Goal: Task Accomplishment & Management: Manage account settings

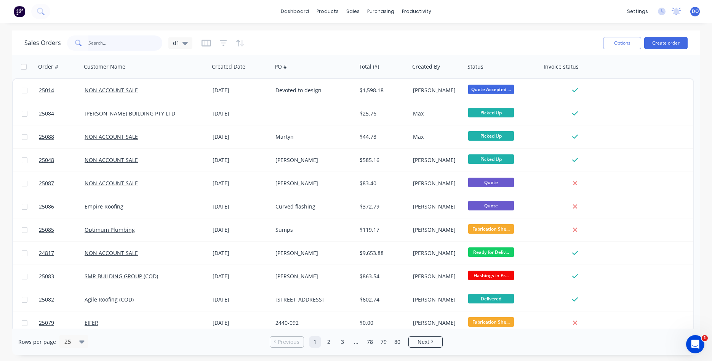
click at [140, 42] on input "text" at bounding box center [125, 42] width 74 height 15
type input "smr"
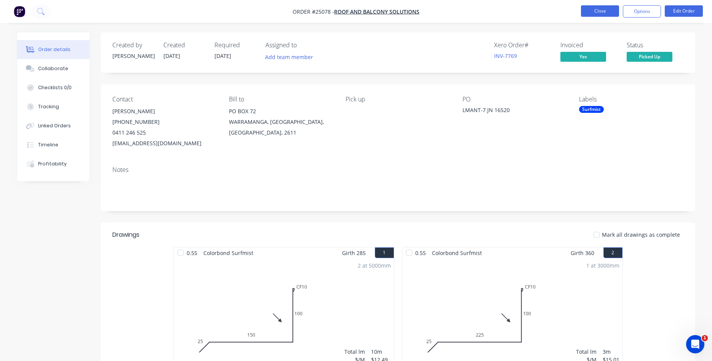
click at [595, 11] on button "Close" at bounding box center [600, 10] width 38 height 11
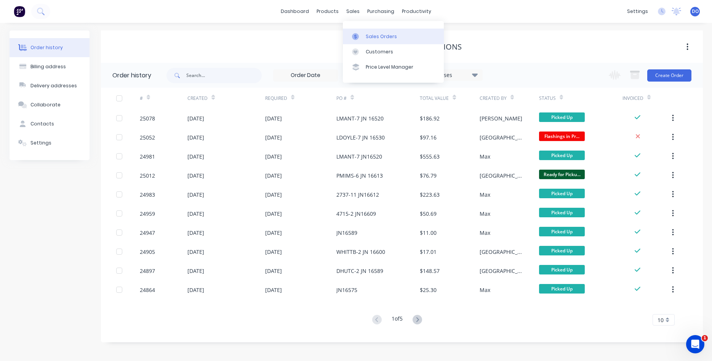
click at [374, 35] on div "Sales Orders" at bounding box center [381, 36] width 31 height 7
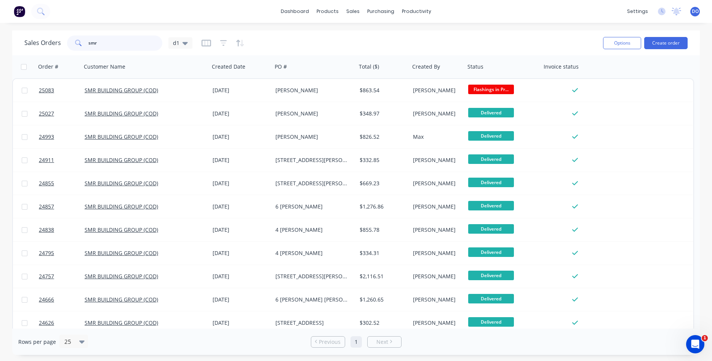
drag, startPoint x: 129, startPoint y: 43, endPoint x: 35, endPoint y: 37, distance: 94.4
click at [88, 37] on input "smr" at bounding box center [125, 42] width 74 height 15
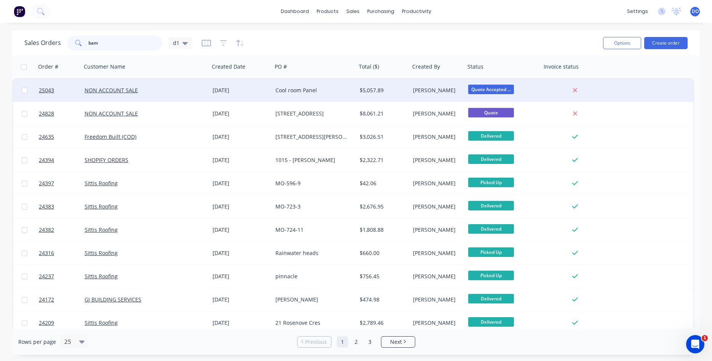
type input "bam"
click at [169, 94] on div "NON ACCOUNT SALE" at bounding box center [146, 90] width 128 height 23
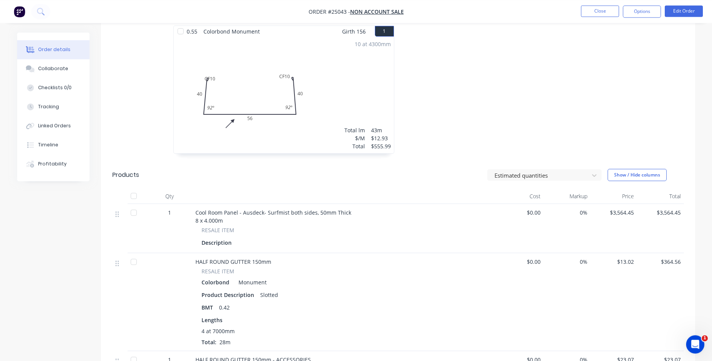
scroll to position [194, 0]
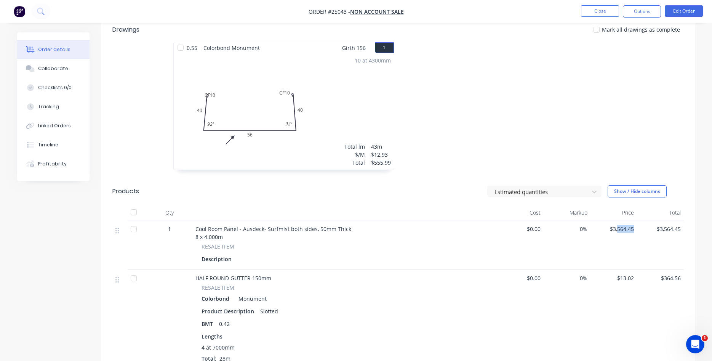
drag, startPoint x: 618, startPoint y: 230, endPoint x: 637, endPoint y: 230, distance: 18.3
click at [637, 230] on div "$3,564.45" at bounding box center [614, 244] width 47 height 49
click at [687, 8] on button "Edit Order" at bounding box center [684, 10] width 38 height 11
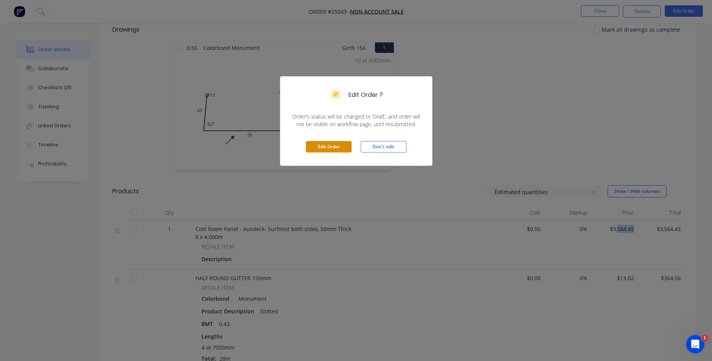
click at [335, 149] on button "Edit Order" at bounding box center [329, 146] width 46 height 11
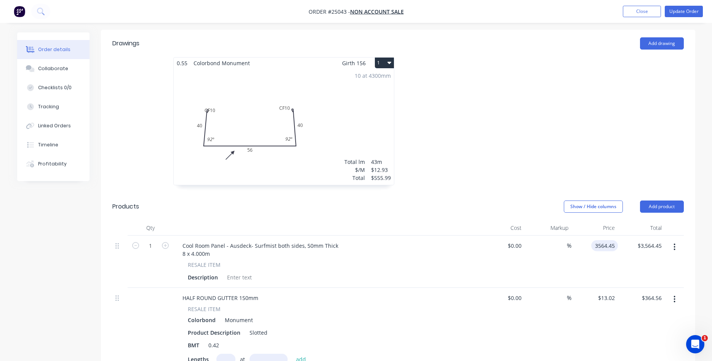
drag, startPoint x: 600, startPoint y: 237, endPoint x: 603, endPoint y: 236, distance: 3.9
click at [603, 240] on input "3564.45" at bounding box center [607, 245] width 24 height 11
click at [608, 240] on input "3564.45" at bounding box center [607, 245] width 24 height 11
click at [606, 240] on input "3564.45" at bounding box center [607, 245] width 24 height 11
click at [630, 256] on div "$3,564.45 $3,564.45" at bounding box center [641, 262] width 47 height 52
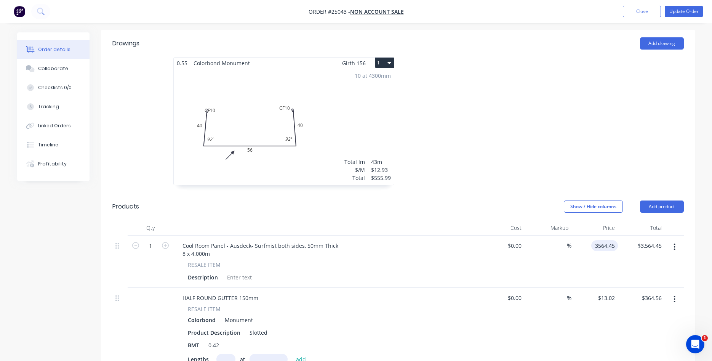
drag, startPoint x: 606, startPoint y: 236, endPoint x: 609, endPoint y: 233, distance: 4.1
click at [609, 240] on input "3564.45" at bounding box center [607, 245] width 24 height 11
type input "$3,670.65"
click at [345, 245] on div "Cool Room Panel - Ausdeck- Surfmist both sides, 50mm Thick 8 x 4.000m" at bounding box center [325, 249] width 299 height 19
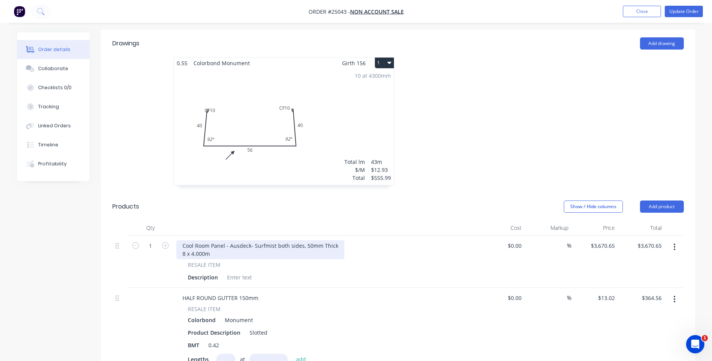
click at [185, 246] on div "Cool Room Panel - Ausdeck- Surfmist both sides, 50mm Thick 8 x 4.000m" at bounding box center [260, 249] width 168 height 19
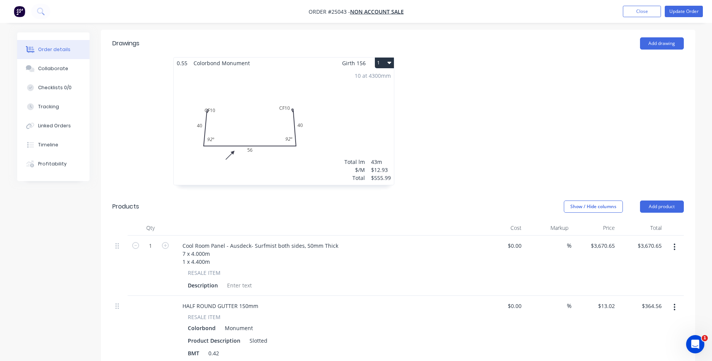
click at [378, 240] on div "Cool Room Panel - Ausdeck- Surfmist both sides, 50mm Thick 7 x 4.000m 1 x 4.400m" at bounding box center [325, 253] width 299 height 27
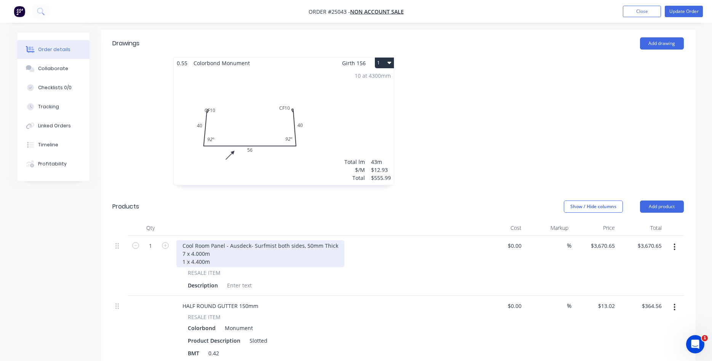
click at [253, 240] on div "Cool Room Panel - Ausdeck- Surfmist both sides, 50mm Thick 7 x 4.000m 1 x 4.400m" at bounding box center [260, 253] width 168 height 27
drag, startPoint x: 270, startPoint y: 237, endPoint x: 259, endPoint y: 237, distance: 11.4
click at [257, 240] on div "Cool Room Panel - Ausdeck- Ribbed Surfmist both sides, 50mm Thick 7 x 4.000m 1 …" at bounding box center [270, 253] width 188 height 27
click at [195, 240] on div "Cool Room Panel - Ausdeck- Surfmist both sides, 50mm Thick 7 x 4.000m 1 x 4.400m" at bounding box center [260, 253] width 168 height 27
click at [224, 240] on div "Cool Room Panel - Ausdeck- Surfmist both sides, 50mm Thick 7 x 4.000m 1 x 4.400m" at bounding box center [260, 253] width 168 height 27
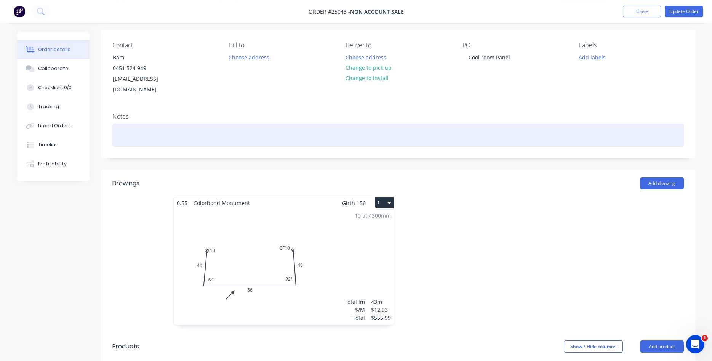
scroll to position [39, 0]
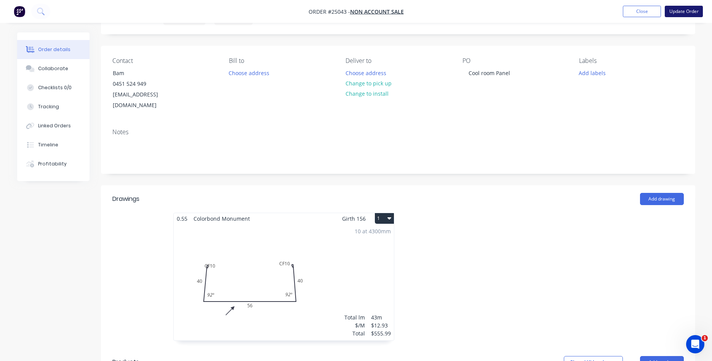
click at [690, 10] on button "Update Order" at bounding box center [684, 11] width 38 height 11
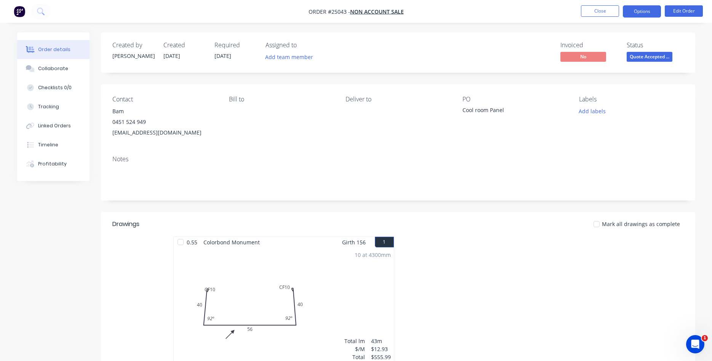
click at [645, 8] on button "Options" at bounding box center [642, 11] width 38 height 12
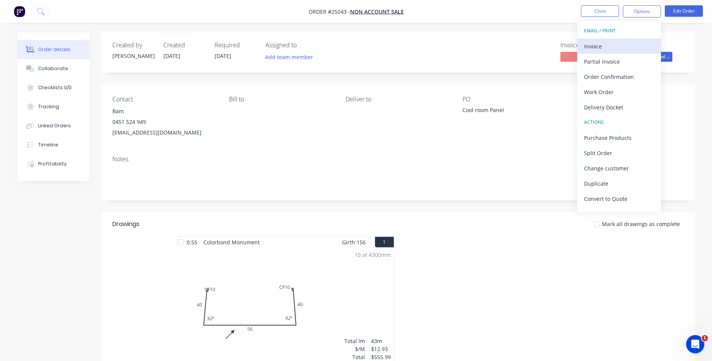
click at [606, 44] on div "Invoice" at bounding box center [619, 46] width 70 height 11
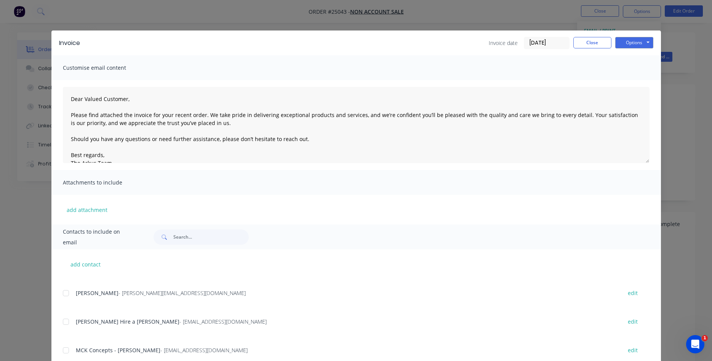
scroll to position [956, 0]
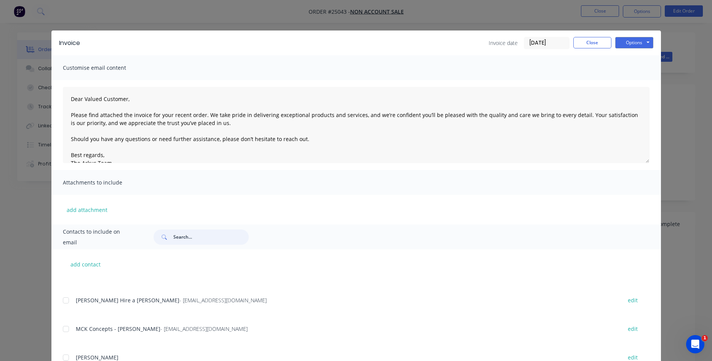
click at [206, 233] on input "text" at bounding box center [210, 236] width 75 height 15
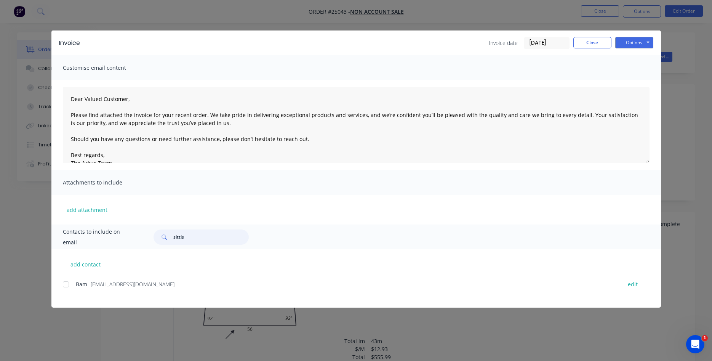
click at [67, 286] on div at bounding box center [65, 284] width 15 height 15
type input "sittis"
click at [630, 40] on button "Options" at bounding box center [635, 42] width 38 height 11
click at [637, 80] on button "Email" at bounding box center [640, 81] width 49 height 13
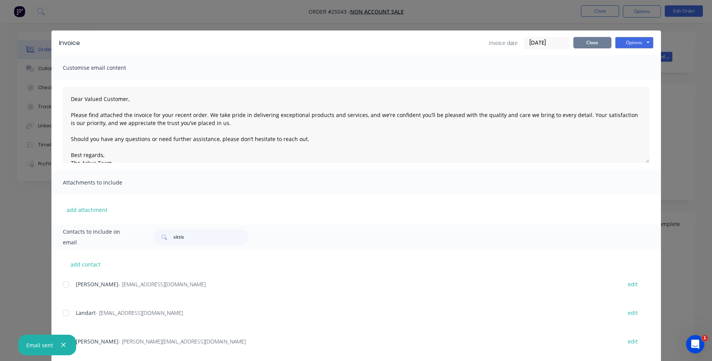
click at [601, 47] on button "Close" at bounding box center [593, 42] width 38 height 11
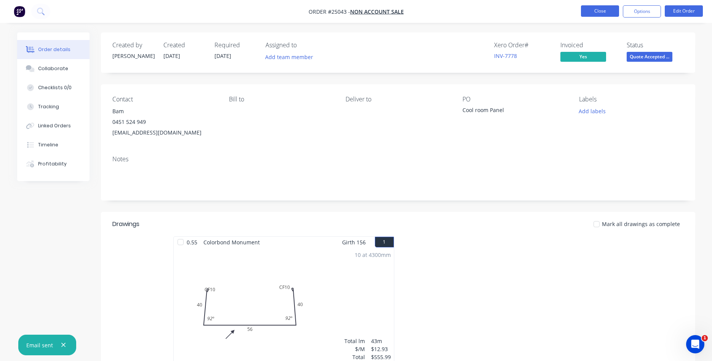
click at [604, 16] on button "Close" at bounding box center [600, 10] width 38 height 11
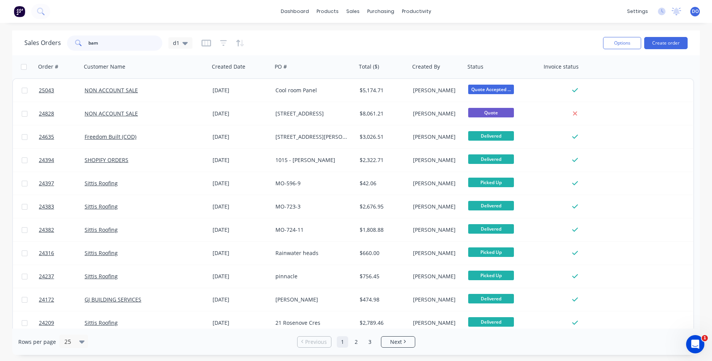
drag, startPoint x: 107, startPoint y: 40, endPoint x: 68, endPoint y: 42, distance: 39.0
click at [88, 42] on input "bam" at bounding box center [125, 42] width 74 height 15
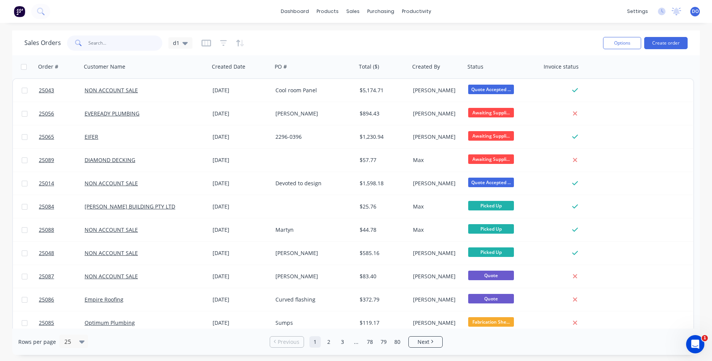
click at [128, 41] on input "text" at bounding box center [125, 42] width 74 height 15
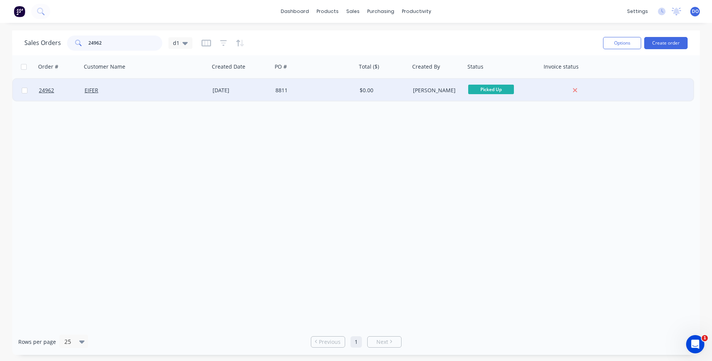
type input "24962"
click at [160, 88] on div "EIFER" at bounding box center [143, 91] width 116 height 8
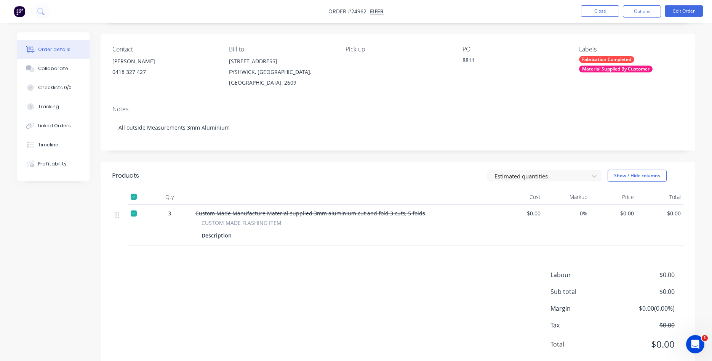
scroll to position [71, 0]
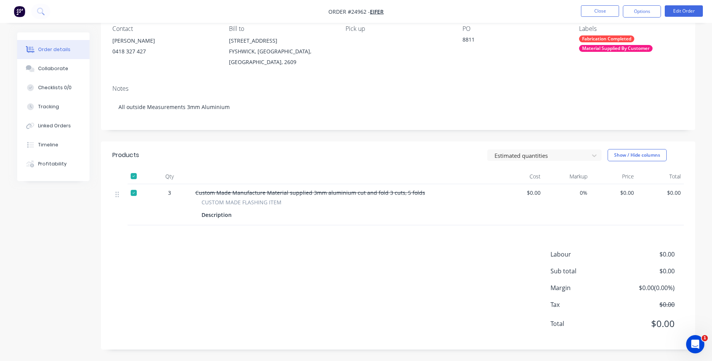
click at [672, 191] on span "$0.00" at bounding box center [660, 193] width 41 height 8
click at [674, 193] on span "$0.00" at bounding box center [660, 193] width 41 height 8
drag, startPoint x: 682, startPoint y: 192, endPoint x: 674, endPoint y: 192, distance: 8.0
click at [674, 192] on div "$0.00" at bounding box center [660, 204] width 47 height 41
drag, startPoint x: 683, startPoint y: 192, endPoint x: 662, endPoint y: 189, distance: 20.8
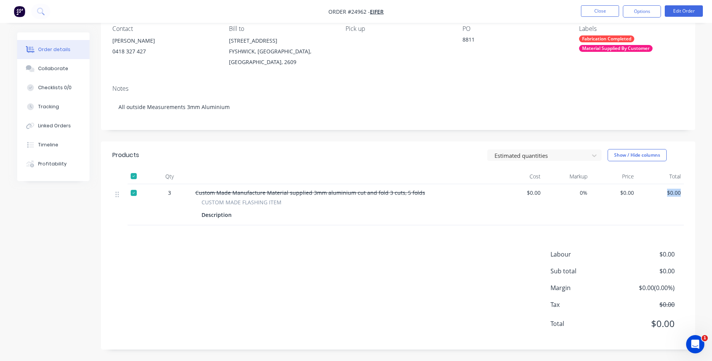
click at [662, 189] on div "$0.00" at bounding box center [660, 204] width 47 height 41
click at [680, 9] on button "Edit Order" at bounding box center [684, 10] width 38 height 11
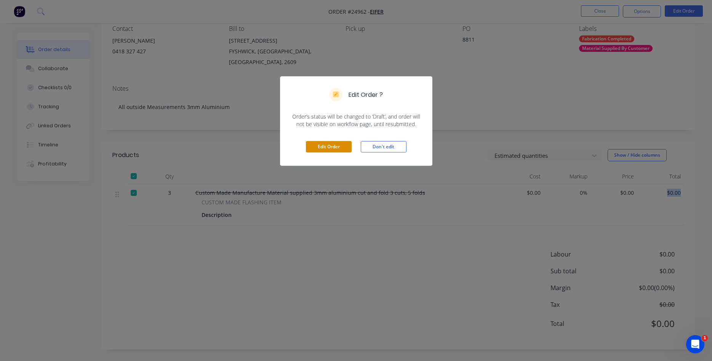
click at [337, 151] on button "Edit Order" at bounding box center [329, 146] width 46 height 11
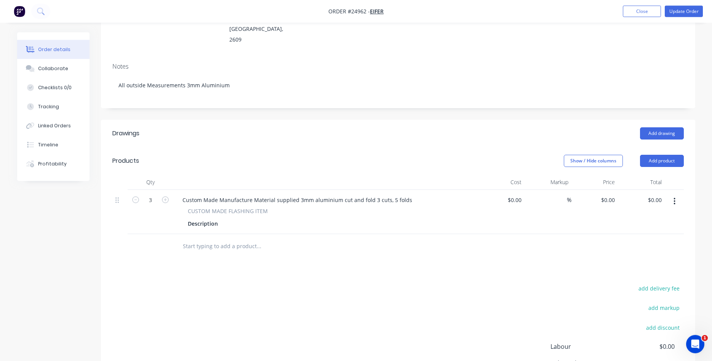
scroll to position [117, 0]
drag, startPoint x: 661, startPoint y: 188, endPoint x: 679, endPoint y: 192, distance: 18.0
click at [665, 193] on input "0.00" at bounding box center [658, 198] width 14 height 11
type input "$97.50"
type input "$32.50"
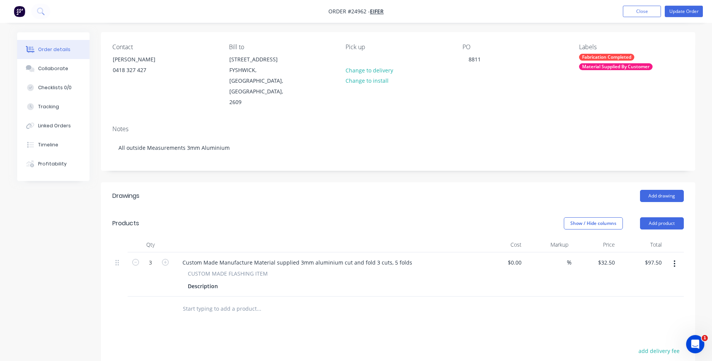
scroll to position [0, 0]
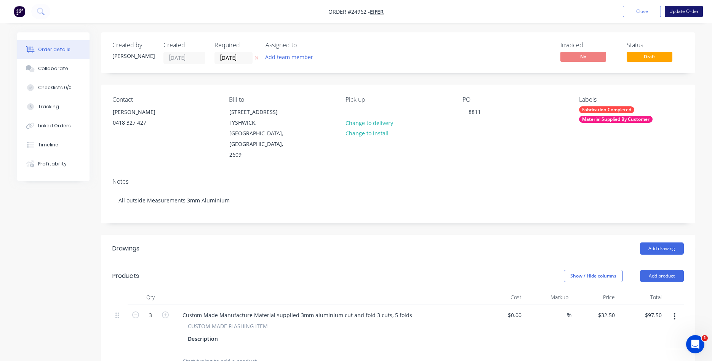
click at [679, 11] on button "Update Order" at bounding box center [684, 11] width 38 height 11
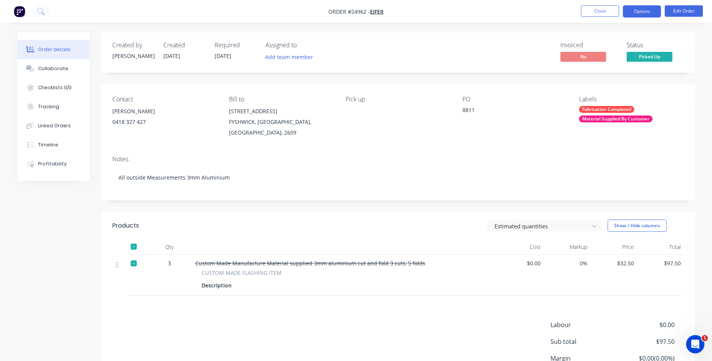
click at [639, 9] on button "Options" at bounding box center [642, 11] width 38 height 12
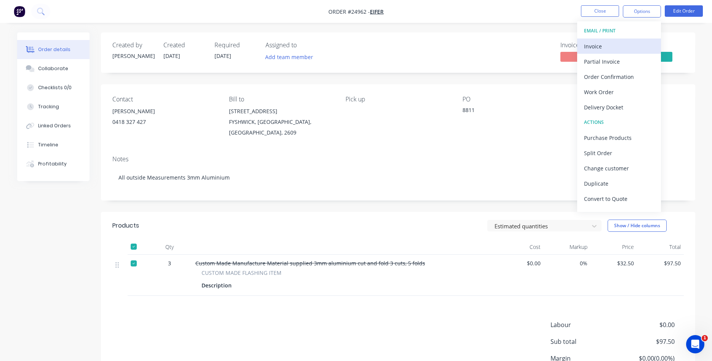
click at [610, 51] on div "Invoice" at bounding box center [619, 46] width 70 height 11
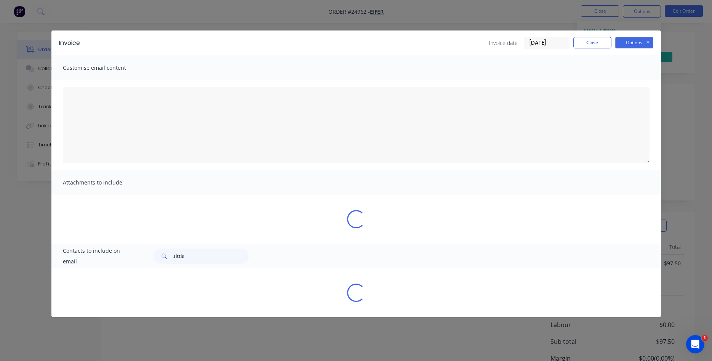
type textarea "Dear Valued Customer, Please find attached the invoice for your recent order. W…"
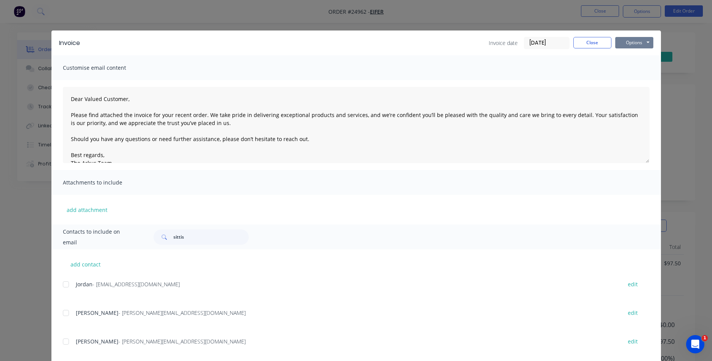
click at [629, 42] on button "Options" at bounding box center [635, 42] width 38 height 11
click at [633, 65] on button "Print" at bounding box center [640, 69] width 49 height 13
click at [598, 44] on button "Close" at bounding box center [593, 42] width 38 height 11
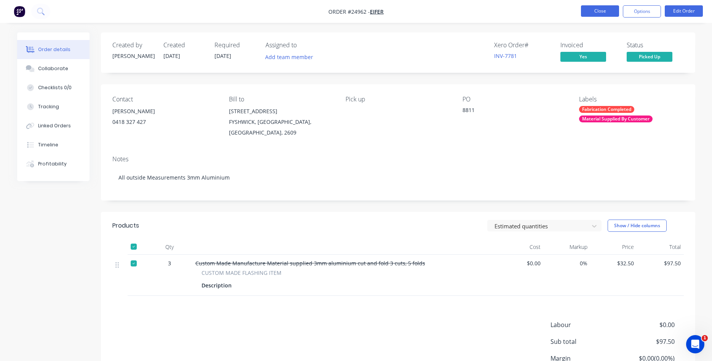
click at [600, 10] on button "Close" at bounding box center [600, 10] width 38 height 11
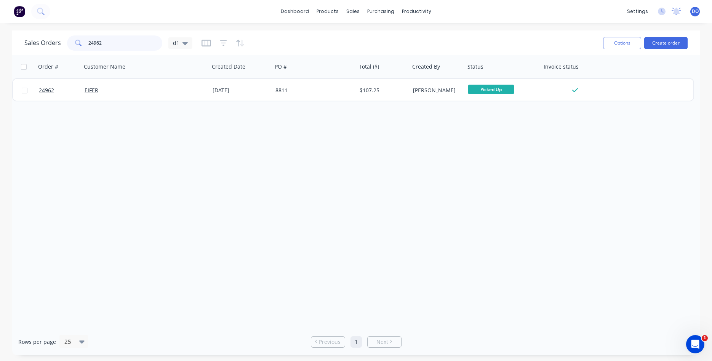
drag, startPoint x: 111, startPoint y: 41, endPoint x: 68, endPoint y: 48, distance: 43.6
click at [88, 48] on input "24962" at bounding box center [125, 42] width 74 height 15
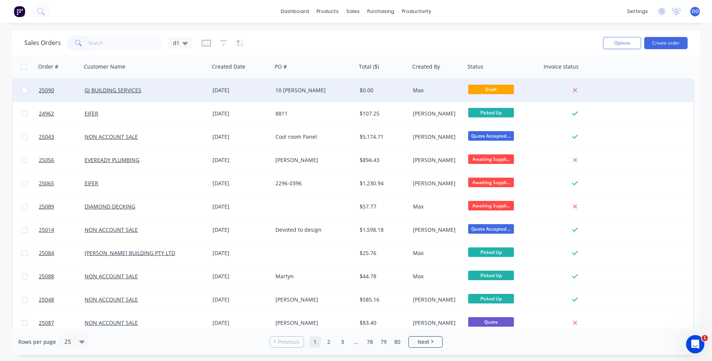
click at [252, 92] on div "[DATE]" at bounding box center [241, 91] width 57 height 8
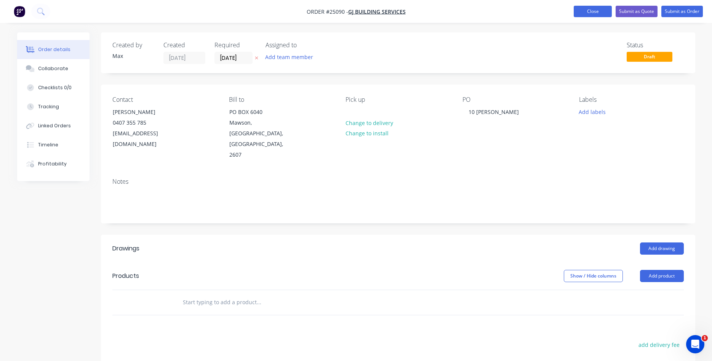
click at [597, 11] on button "Close" at bounding box center [593, 11] width 38 height 11
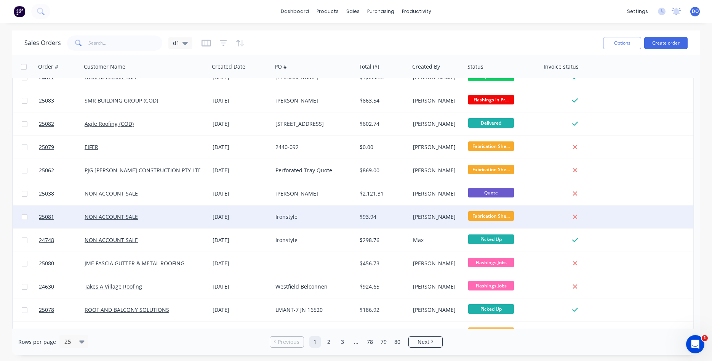
scroll to position [331, 0]
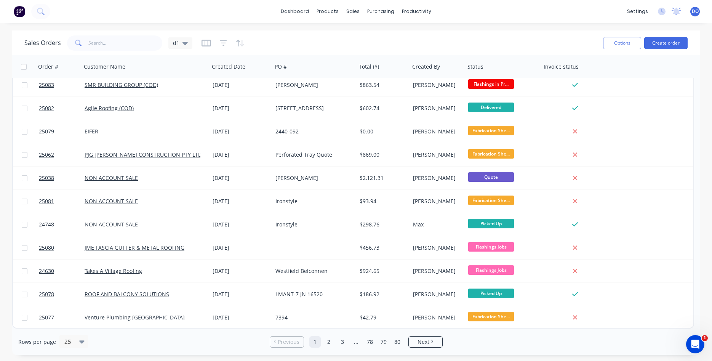
click at [289, 37] on div "Sales Orders d1" at bounding box center [310, 43] width 573 height 19
click at [125, 42] on input "text" at bounding box center [125, 42] width 74 height 15
type input "25053"
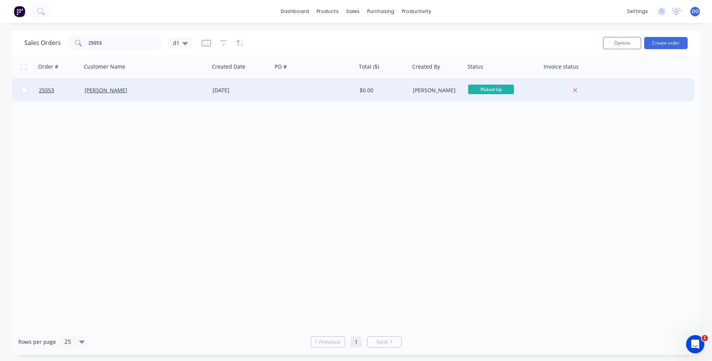
click at [155, 96] on div "[PERSON_NAME]" at bounding box center [146, 90] width 128 height 23
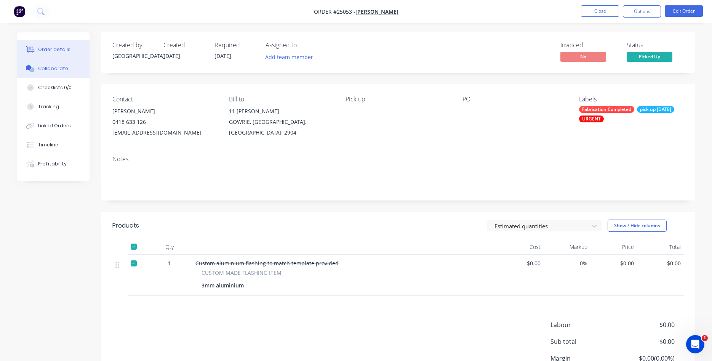
click at [60, 72] on button "Collaborate" at bounding box center [53, 68] width 72 height 19
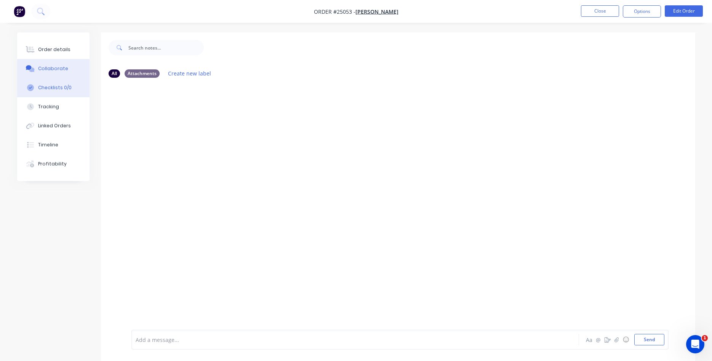
click at [50, 90] on div "Checklists 0/0" at bounding box center [55, 87] width 34 height 7
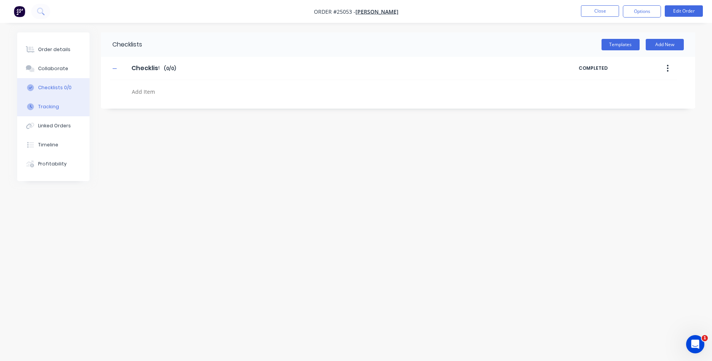
type textarea "x"
click at [51, 104] on div "Tracking" at bounding box center [48, 106] width 21 height 7
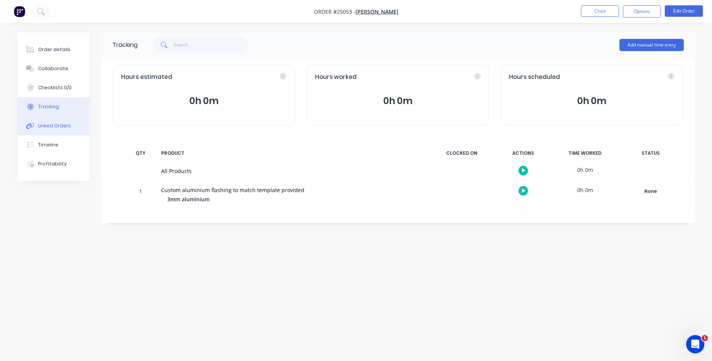
click at [58, 126] on div "Linked Orders" at bounding box center [54, 125] width 33 height 7
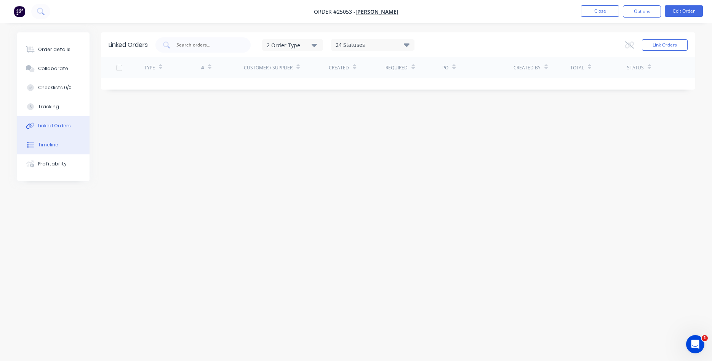
click at [49, 146] on div "Timeline" at bounding box center [48, 144] width 20 height 7
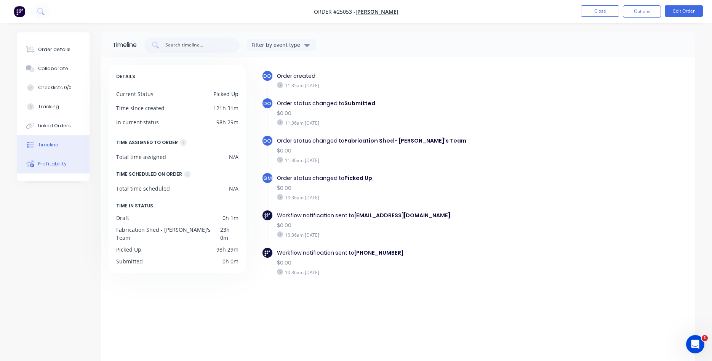
click at [52, 168] on button "Profitability" at bounding box center [53, 163] width 72 height 19
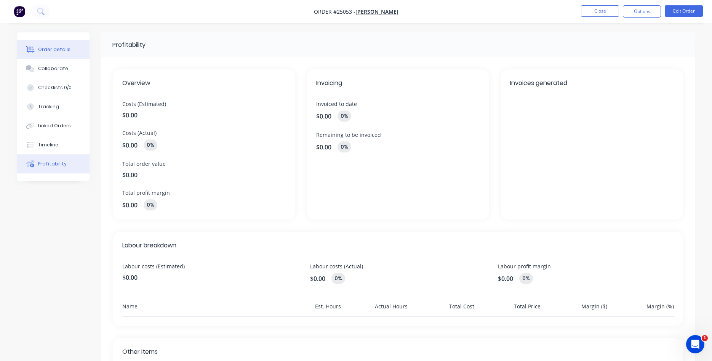
click at [61, 49] on div "Order details" at bounding box center [54, 49] width 32 height 7
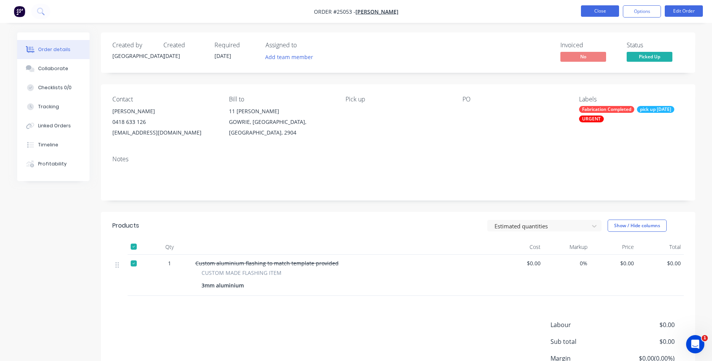
click at [606, 14] on button "Close" at bounding box center [600, 10] width 38 height 11
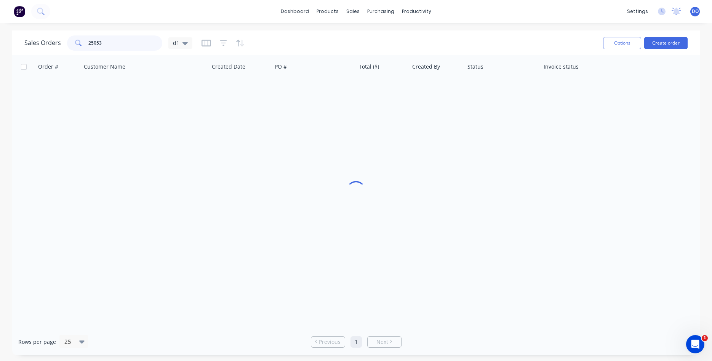
drag, startPoint x: 111, startPoint y: 43, endPoint x: 65, endPoint y: 43, distance: 46.5
click at [88, 43] on input "25053" at bounding box center [125, 42] width 74 height 15
